Goal: Task Accomplishment & Management: Manage account settings

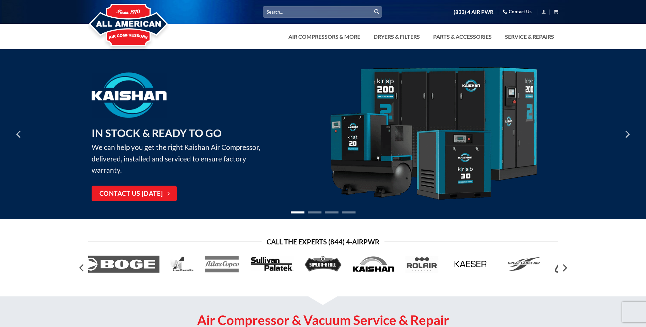
click at [519, 14] on link "Contact Us" at bounding box center [516, 11] width 29 height 11
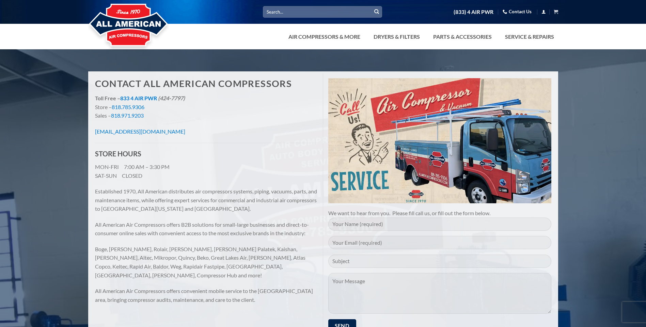
click at [543, 12] on icon "Login" at bounding box center [543, 11] width 4 height 5
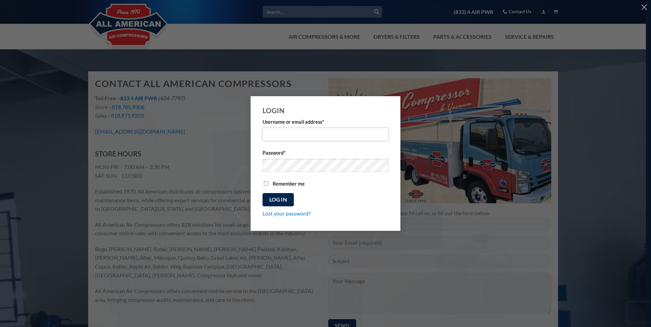
click at [275, 135] on input "Username or email address * Required" at bounding box center [325, 134] width 126 height 13
type input "jennifersarino@repairtech.com"
click at [288, 213] on link "Lost your password?" at bounding box center [286, 213] width 48 height 6
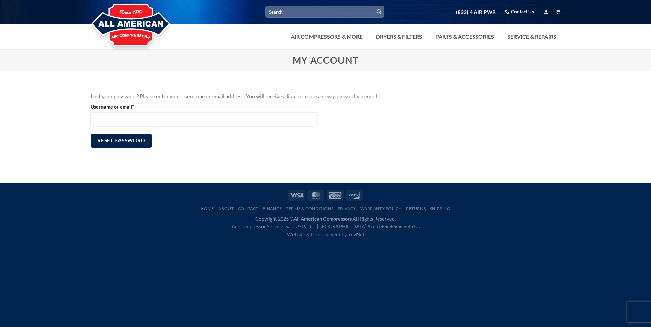
click at [139, 122] on input "Username or email * Required" at bounding box center [203, 119] width 225 height 13
type input "jennifersarino@repairtech.com"
click at [112, 139] on button "Reset password" at bounding box center [121, 140] width 61 height 13
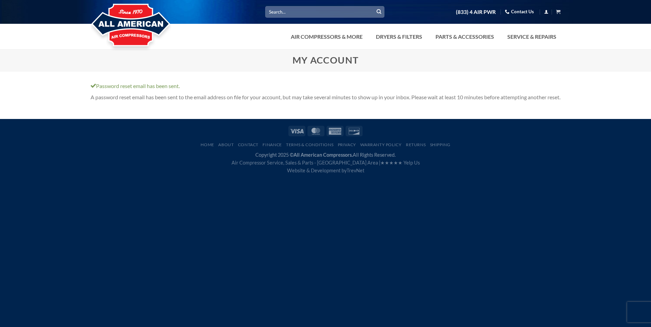
click at [522, 11] on link "Contact Us" at bounding box center [519, 11] width 29 height 11
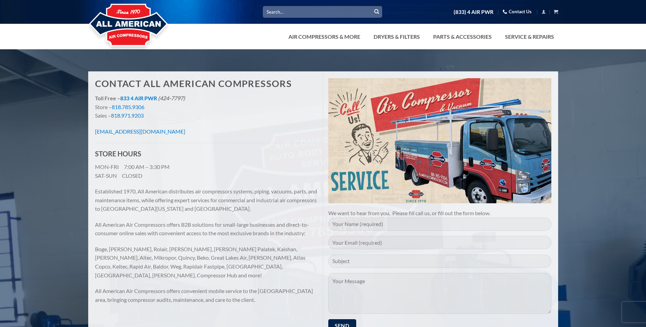
click at [610, 69] on div at bounding box center [323, 66] width 646 height 12
